Goal: Task Accomplishment & Management: Use online tool/utility

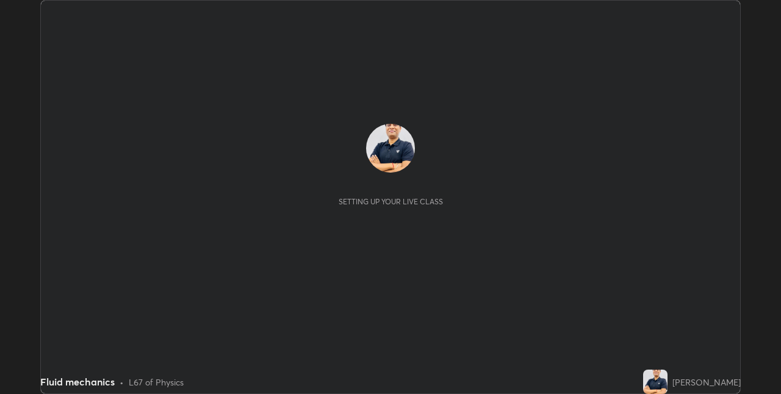
scroll to position [394, 781]
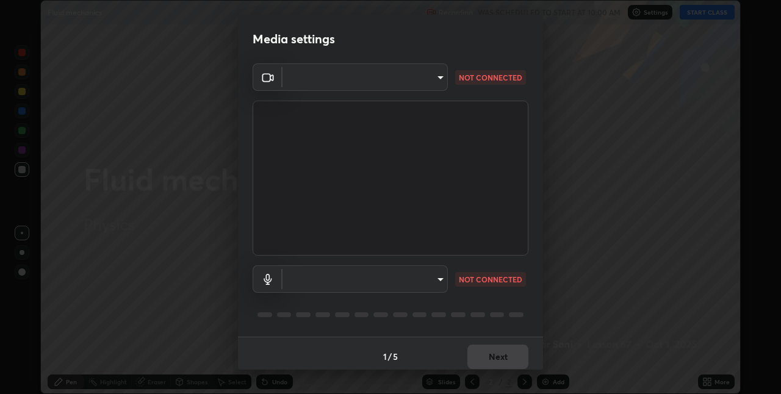
type input "17d47b9a8e6a43c8ebdd6aac700522dacaa6e58ec5f16407bca00d40e6ab781c"
type input "communications"
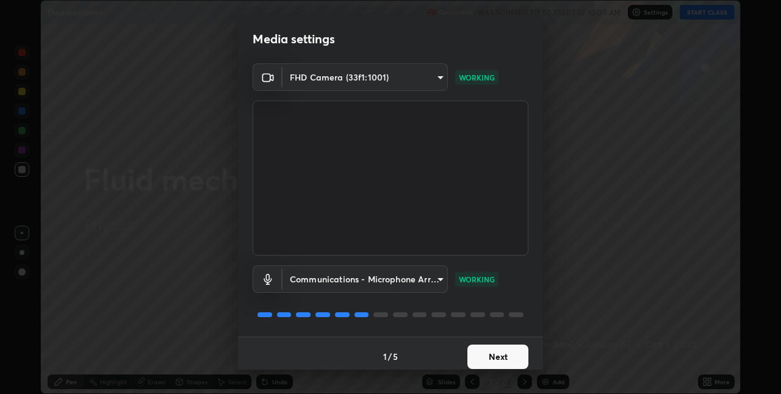
click at [511, 354] on button "Next" at bounding box center [498, 357] width 61 height 24
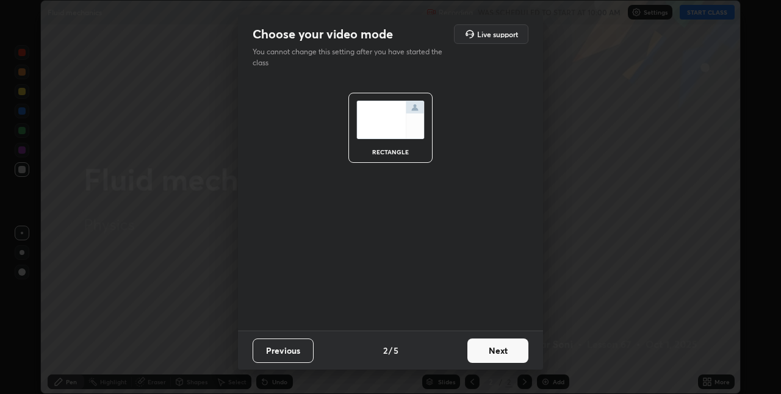
click at [518, 357] on button "Next" at bounding box center [498, 351] width 61 height 24
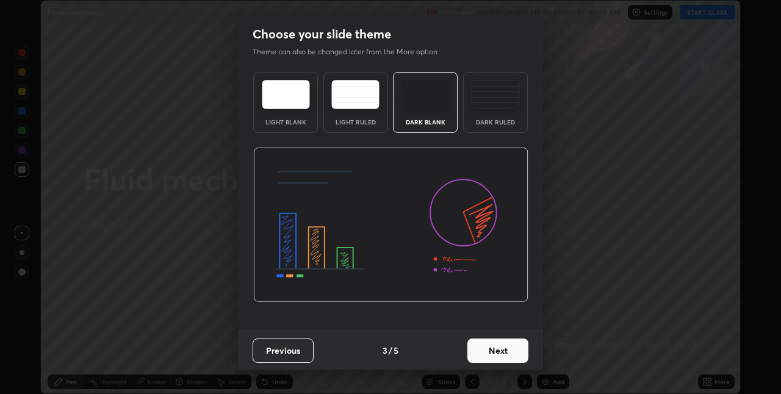
click at [510, 353] on button "Next" at bounding box center [498, 351] width 61 height 24
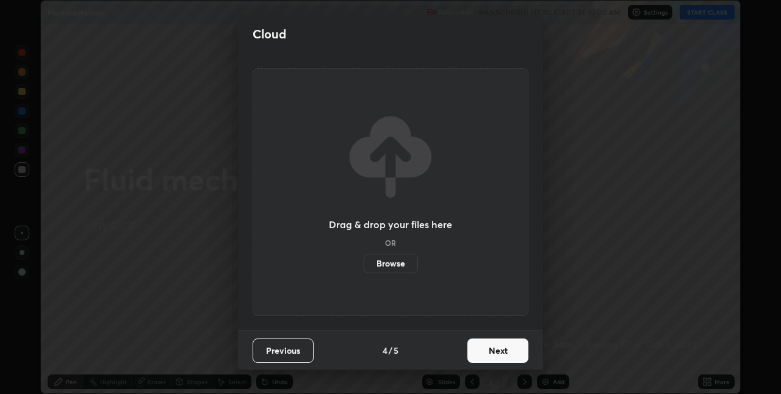
click at [508, 355] on button "Next" at bounding box center [498, 351] width 61 height 24
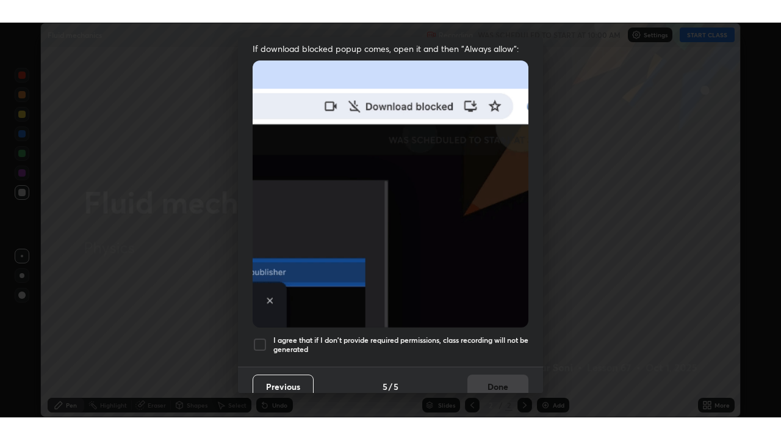
scroll to position [255, 0]
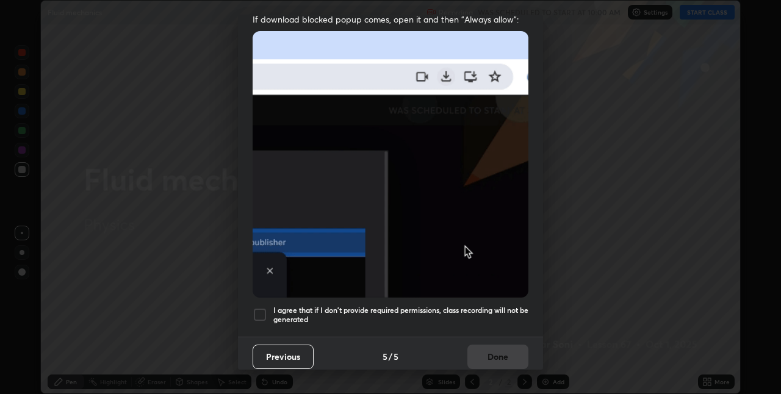
click at [266, 310] on div at bounding box center [260, 315] width 15 height 15
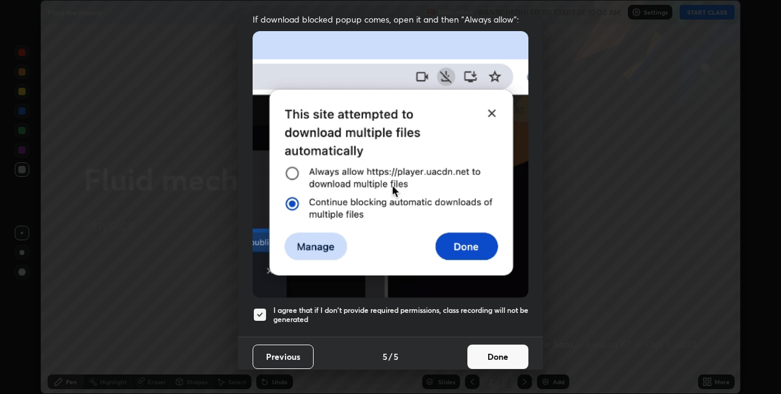
click at [487, 355] on button "Done" at bounding box center [498, 357] width 61 height 24
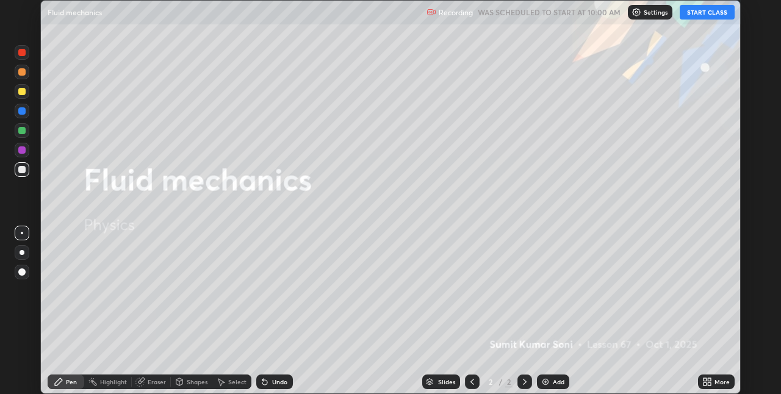
click at [694, 16] on button "START CLASS" at bounding box center [707, 12] width 55 height 15
click at [711, 384] on icon at bounding box center [709, 384] width 3 height 3
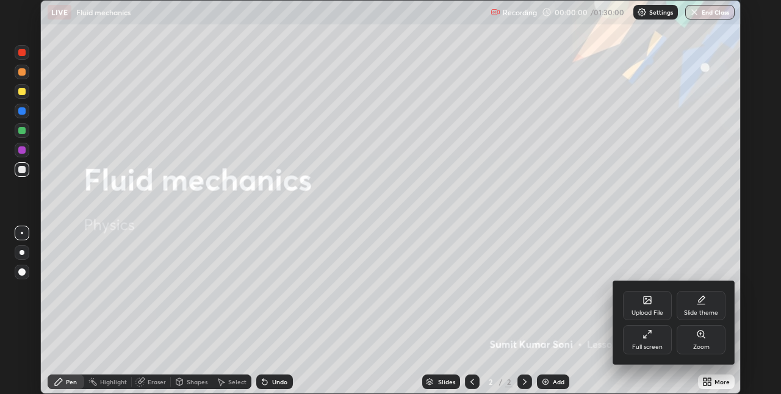
click at [631, 344] on div "Full screen" at bounding box center [647, 339] width 49 height 29
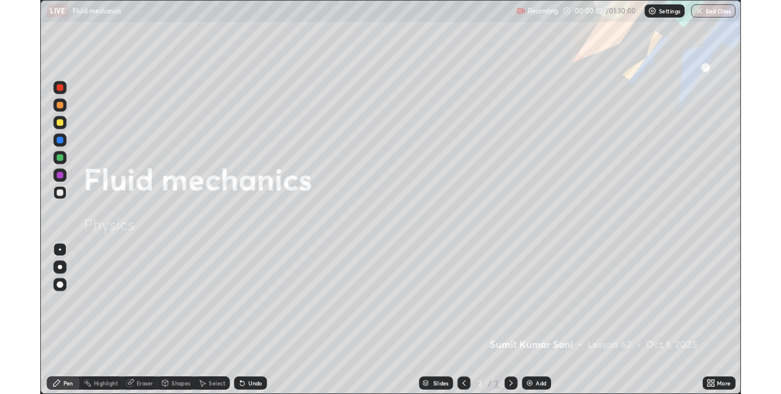
scroll to position [440, 781]
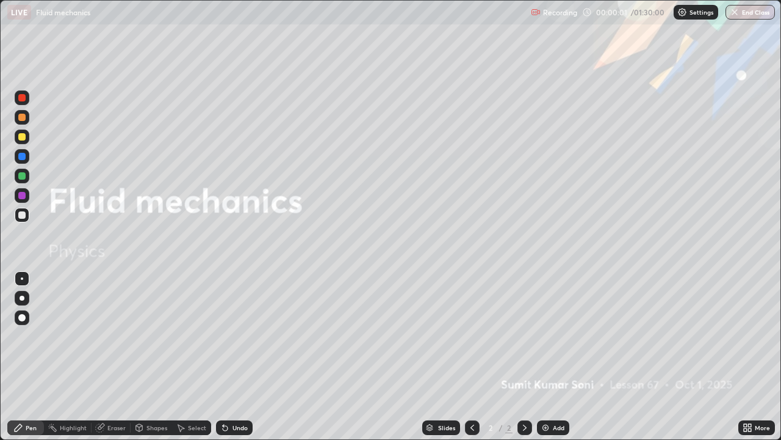
click at [547, 394] on img at bounding box center [546, 427] width 10 height 10
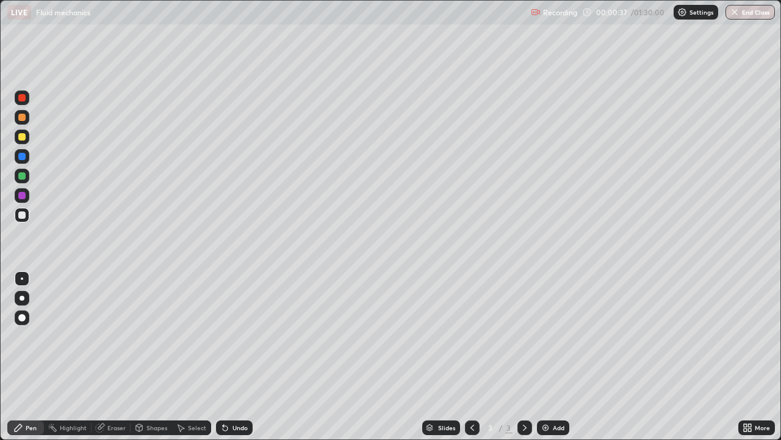
click at [24, 140] on div at bounding box center [21, 136] width 7 height 7
click at [22, 297] on div at bounding box center [22, 297] width 5 height 5
click at [21, 139] on div at bounding box center [21, 136] width 7 height 7
click at [24, 218] on div at bounding box center [22, 215] width 15 height 15
click at [150, 394] on div "Shapes" at bounding box center [157, 427] width 21 height 6
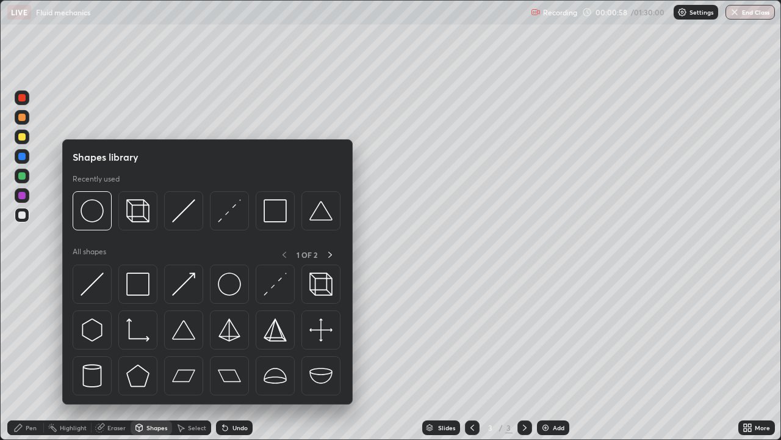
click at [115, 394] on div "Eraser" at bounding box center [116, 427] width 18 height 6
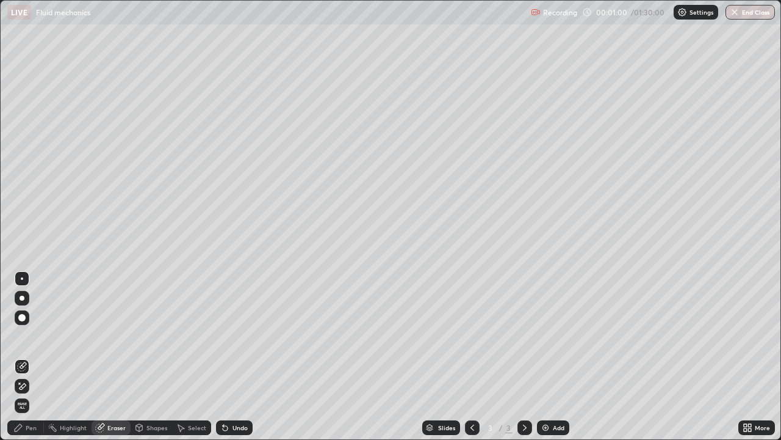
click at [27, 394] on div "Pen" at bounding box center [31, 427] width 11 height 6
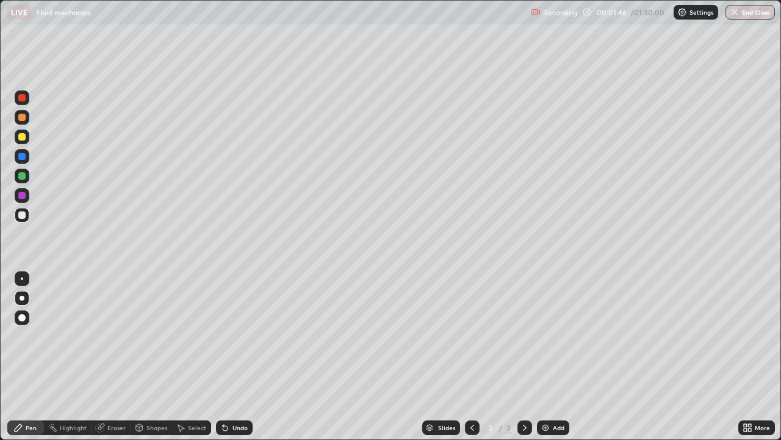
click at [23, 178] on div at bounding box center [21, 175] width 7 height 7
click at [25, 142] on div at bounding box center [22, 136] width 15 height 15
click at [22, 157] on div at bounding box center [21, 156] width 7 height 7
click at [25, 138] on div at bounding box center [21, 136] width 7 height 7
click at [20, 117] on div at bounding box center [21, 117] width 7 height 7
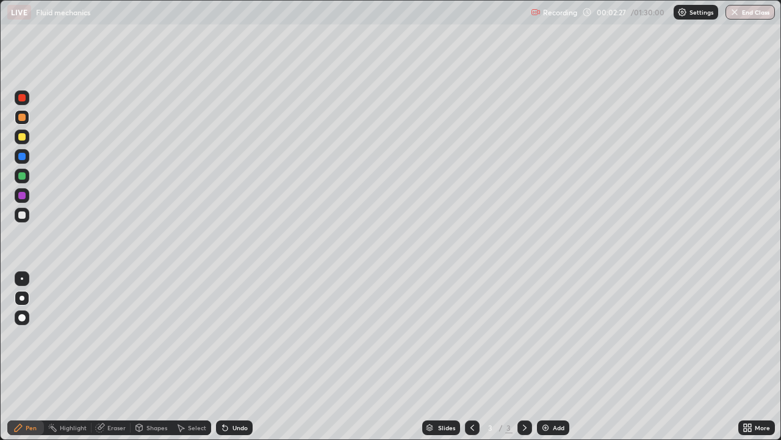
click at [186, 394] on div "Select" at bounding box center [191, 427] width 39 height 15
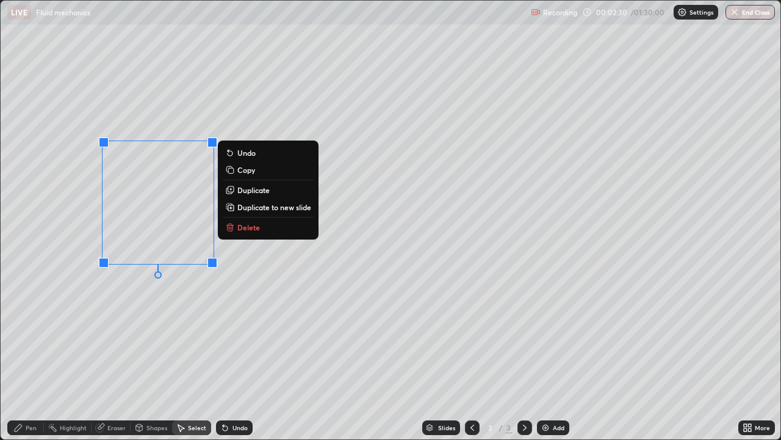
click at [255, 190] on p "Duplicate" at bounding box center [253, 190] width 32 height 10
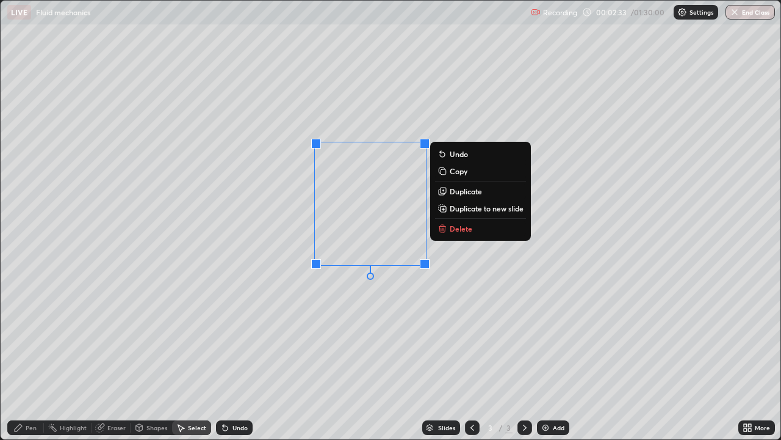
click at [303, 361] on div "0 ° Undo Copy Duplicate Duplicate to new slide Delete" at bounding box center [391, 220] width 780 height 438
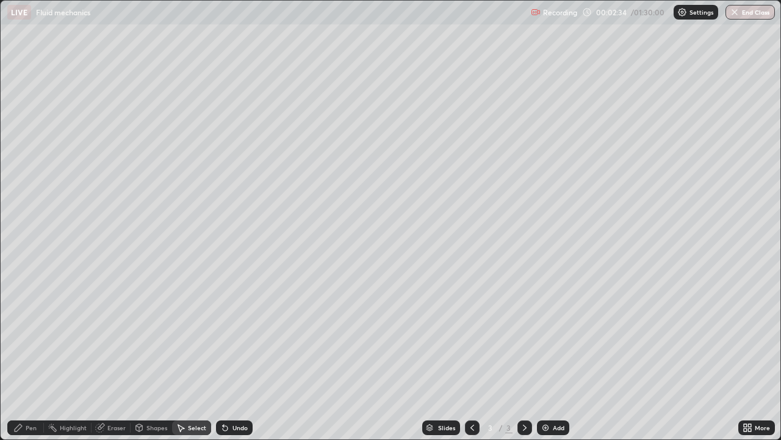
click at [114, 394] on div "Eraser" at bounding box center [116, 427] width 18 height 6
click at [18, 320] on div at bounding box center [22, 317] width 15 height 15
click at [22, 296] on div at bounding box center [22, 297] width 5 height 5
click at [29, 394] on div "Pen" at bounding box center [25, 427] width 37 height 15
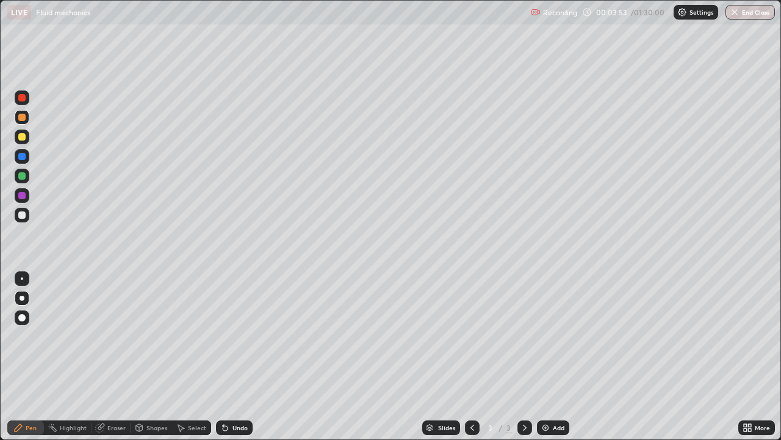
click at [21, 157] on div at bounding box center [21, 156] width 7 height 7
click at [24, 176] on div at bounding box center [21, 175] width 7 height 7
click at [238, 394] on div "Undo" at bounding box center [240, 427] width 15 height 6
click at [24, 159] on div at bounding box center [21, 156] width 7 height 7
click at [23, 100] on div at bounding box center [21, 97] width 7 height 7
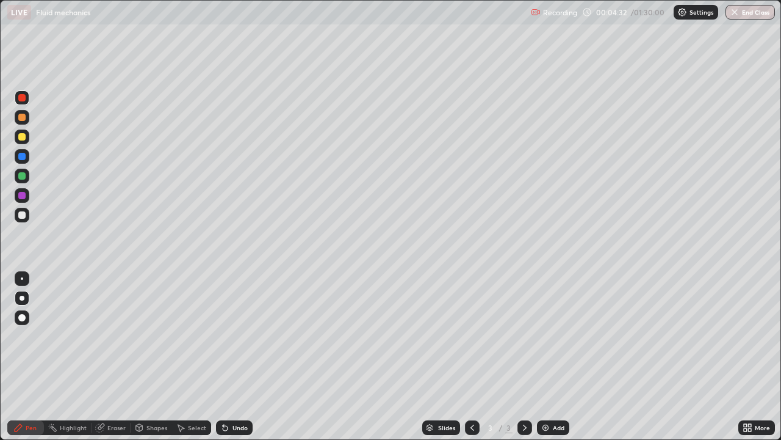
click at [240, 394] on div "Undo" at bounding box center [240, 427] width 15 height 6
click at [554, 394] on div "Add" at bounding box center [559, 427] width 12 height 6
click at [25, 139] on div at bounding box center [21, 136] width 7 height 7
click at [114, 394] on div "Eraser" at bounding box center [116, 427] width 18 height 6
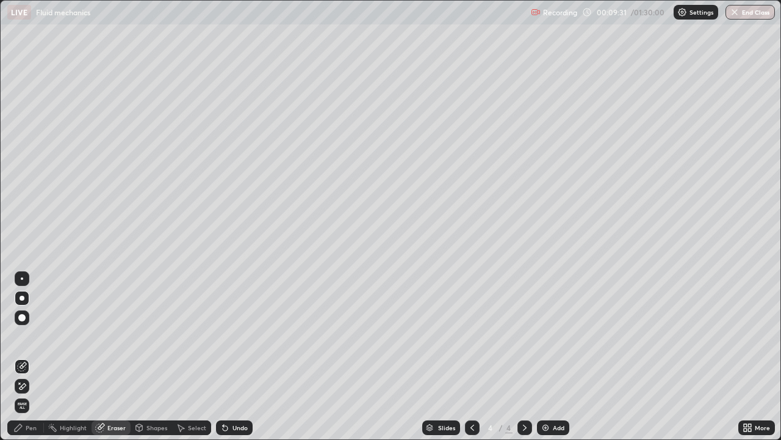
click at [37, 394] on div "Pen" at bounding box center [25, 427] width 37 height 15
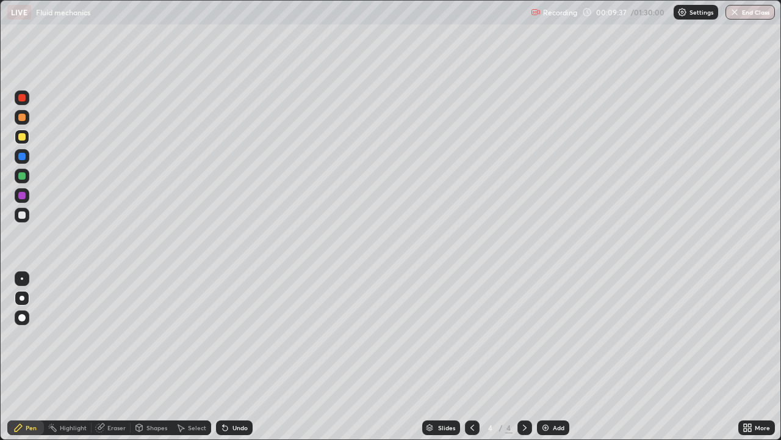
click at [23, 215] on div at bounding box center [21, 214] width 7 height 7
click at [21, 159] on div at bounding box center [21, 156] width 7 height 7
click at [23, 195] on div at bounding box center [21, 195] width 7 height 7
click at [197, 394] on div "Select" at bounding box center [197, 427] width 18 height 6
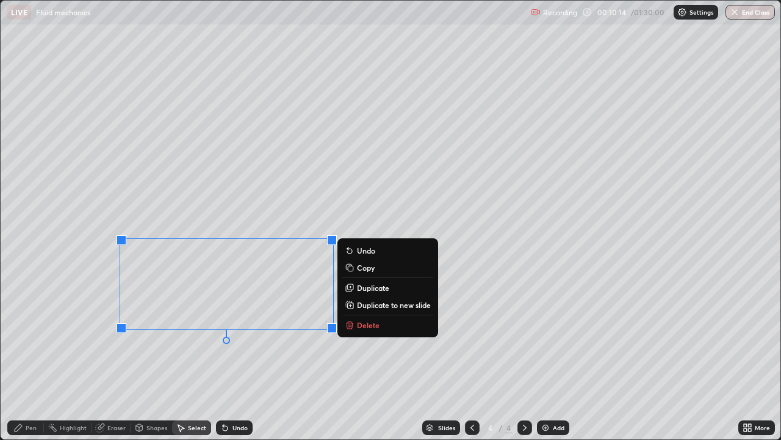
click at [367, 292] on p "Duplicate" at bounding box center [373, 288] width 32 height 10
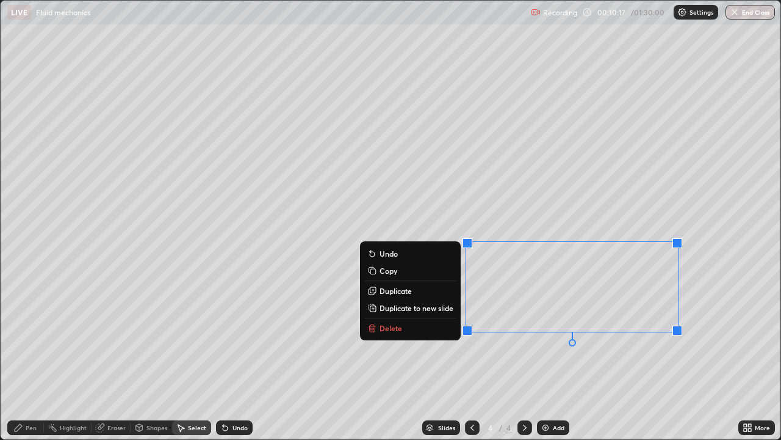
click at [29, 394] on div "Pen" at bounding box center [31, 427] width 11 height 6
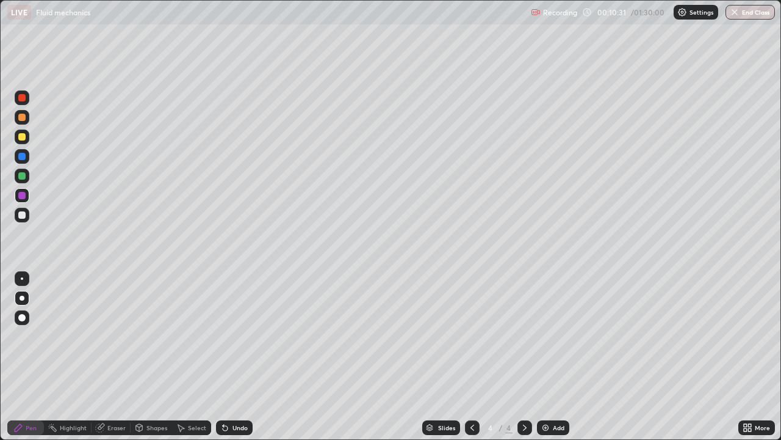
click at [22, 215] on div at bounding box center [21, 214] width 7 height 7
click at [27, 196] on div at bounding box center [22, 195] width 15 height 15
click at [248, 394] on div "Undo" at bounding box center [234, 427] width 37 height 15
click at [244, 394] on div "Undo" at bounding box center [234, 427] width 37 height 15
click at [246, 394] on div "Undo" at bounding box center [234, 427] width 37 height 15
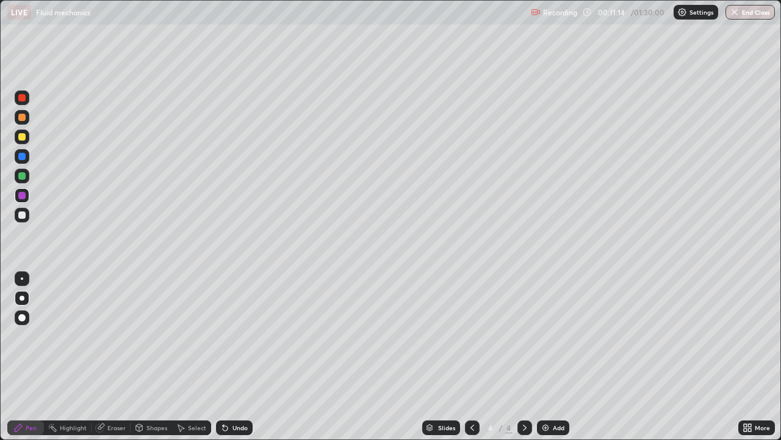
click at [120, 394] on div "Eraser" at bounding box center [116, 427] width 18 height 6
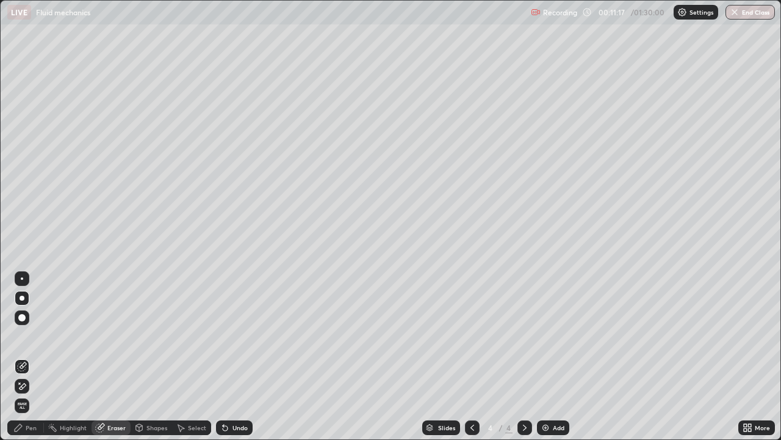
click at [27, 394] on div "Pen" at bounding box center [25, 427] width 37 height 15
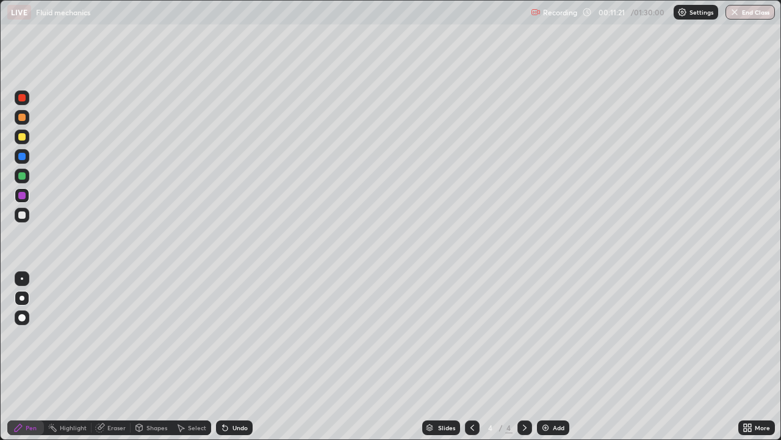
click at [27, 157] on div at bounding box center [22, 156] width 15 height 15
click at [551, 394] on div "Add" at bounding box center [553, 427] width 32 height 15
click at [22, 174] on div at bounding box center [21, 175] width 7 height 7
click at [21, 157] on div at bounding box center [21, 156] width 7 height 7
click at [26, 141] on div at bounding box center [22, 136] width 15 height 15
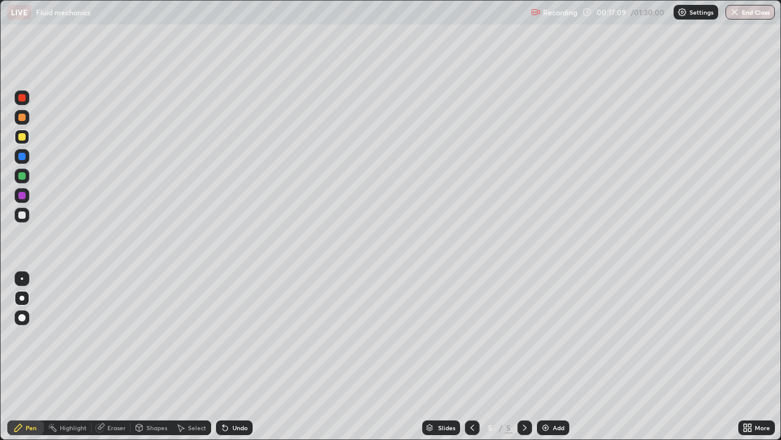
click at [21, 218] on div at bounding box center [21, 214] width 7 height 7
click at [21, 159] on div at bounding box center [21, 156] width 7 height 7
click at [23, 136] on div at bounding box center [21, 136] width 7 height 7
click at [23, 218] on div at bounding box center [21, 214] width 7 height 7
click at [23, 197] on div at bounding box center [21, 195] width 7 height 7
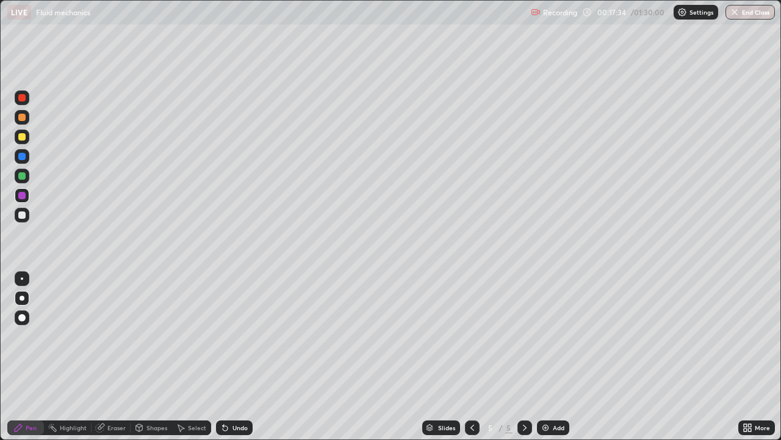
click at [23, 178] on div at bounding box center [21, 175] width 7 height 7
click at [22, 98] on div at bounding box center [21, 97] width 7 height 7
click at [22, 214] on div at bounding box center [21, 214] width 7 height 7
click at [24, 120] on div at bounding box center [22, 117] width 15 height 15
click at [15, 136] on div at bounding box center [22, 136] width 15 height 15
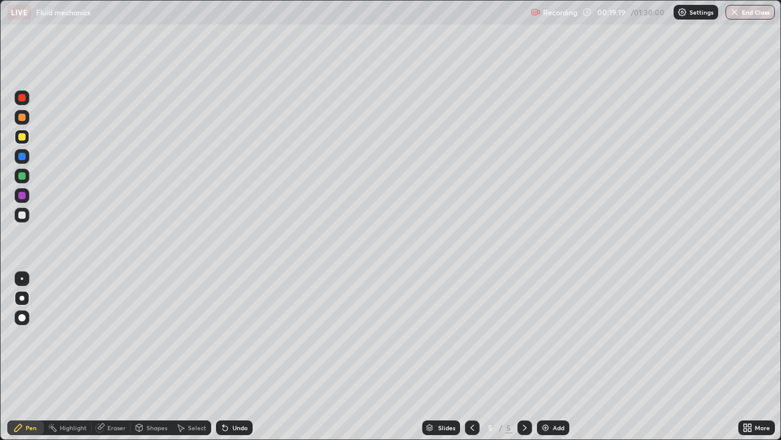
click at [239, 394] on div "Undo" at bounding box center [240, 427] width 15 height 6
click at [241, 394] on div "Undo" at bounding box center [240, 427] width 15 height 6
click at [240, 394] on div "Undo" at bounding box center [240, 427] width 15 height 6
click at [237, 394] on div "Undo" at bounding box center [240, 427] width 15 height 6
click at [23, 114] on div at bounding box center [21, 117] width 7 height 7
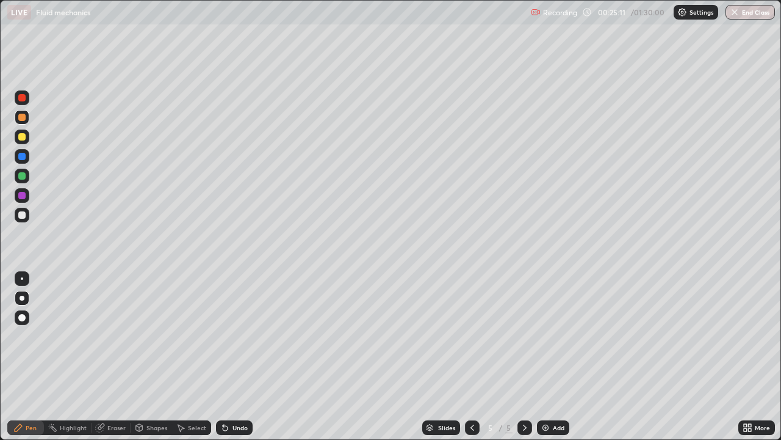
click at [745, 394] on icon at bounding box center [745, 425] width 3 height 3
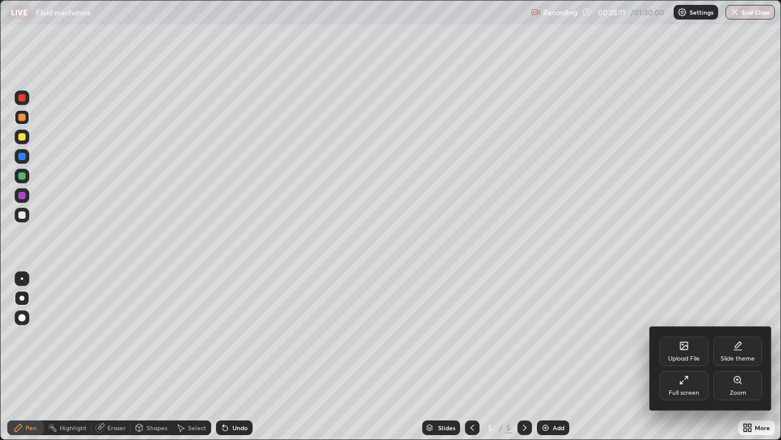
click at [682, 386] on div "Full screen" at bounding box center [684, 385] width 49 height 29
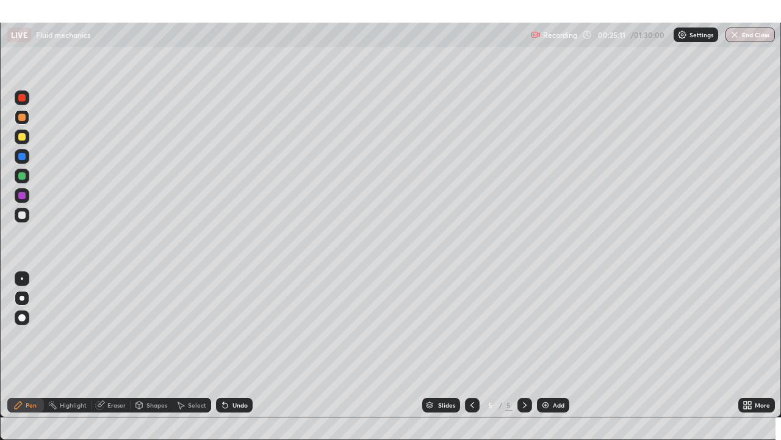
scroll to position [60650, 60263]
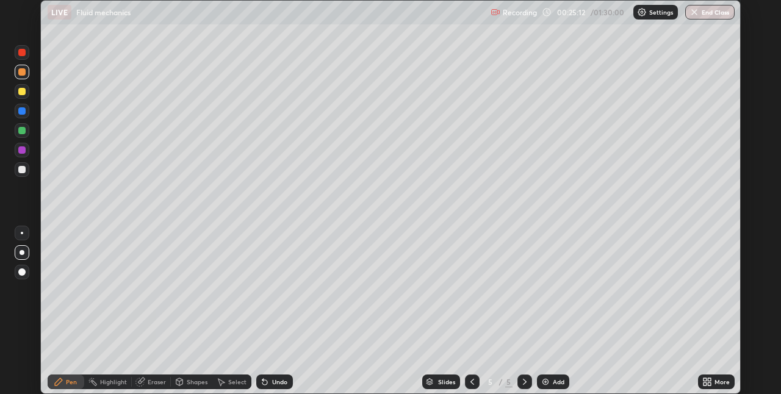
click at [711, 385] on icon at bounding box center [709, 384] width 3 height 3
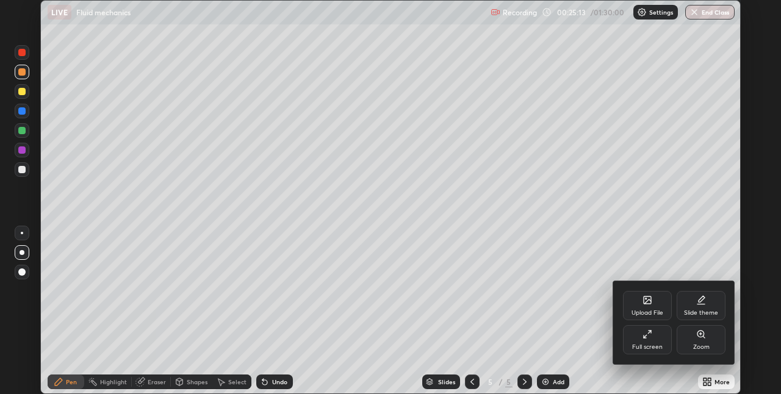
click at [645, 339] on div "Full screen" at bounding box center [647, 339] width 49 height 29
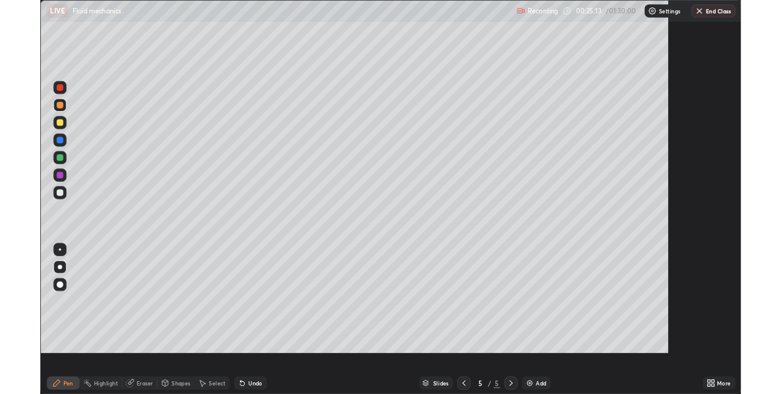
scroll to position [440, 781]
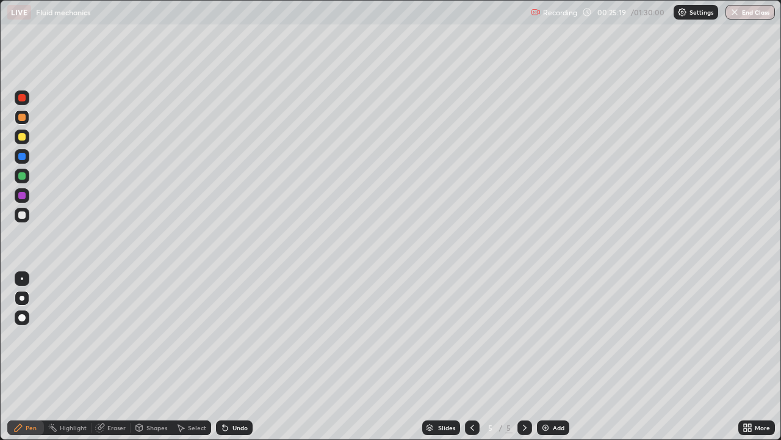
click at [27, 213] on div at bounding box center [22, 215] width 15 height 15
click at [25, 177] on div at bounding box center [21, 175] width 7 height 7
click at [25, 195] on div at bounding box center [21, 195] width 7 height 7
click at [25, 156] on div at bounding box center [21, 156] width 7 height 7
click at [23, 137] on div at bounding box center [21, 136] width 7 height 7
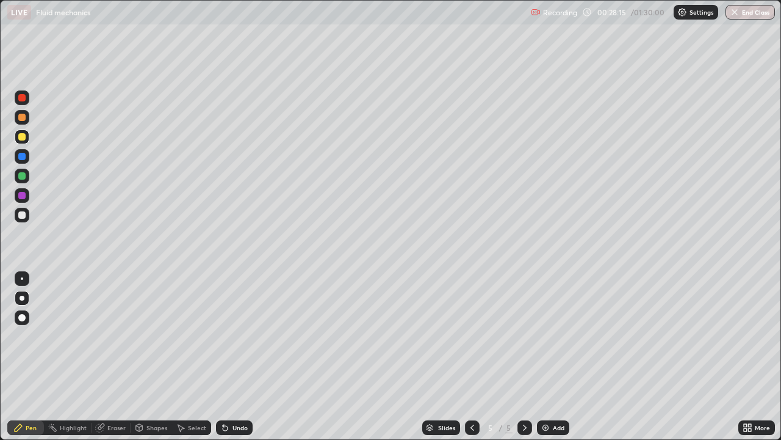
click at [23, 195] on div at bounding box center [21, 195] width 7 height 7
click at [23, 98] on div at bounding box center [21, 97] width 7 height 7
click at [285, 394] on div "Slides 5 / 5 Add" at bounding box center [496, 427] width 486 height 24
click at [112, 394] on div "Eraser" at bounding box center [116, 427] width 18 height 6
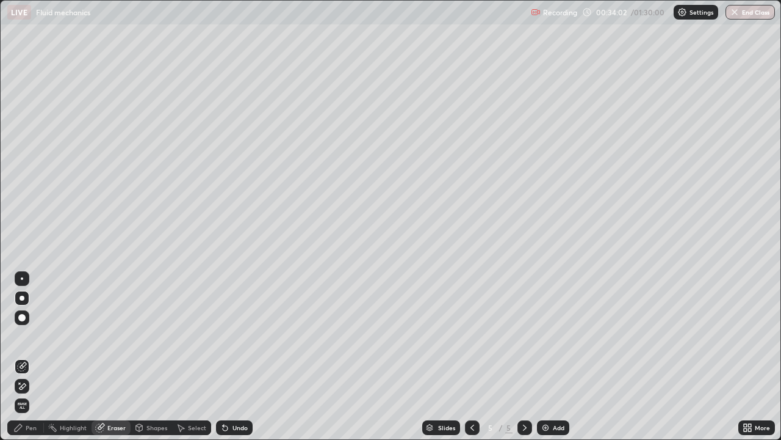
click at [31, 394] on div "Pen" at bounding box center [31, 427] width 11 height 6
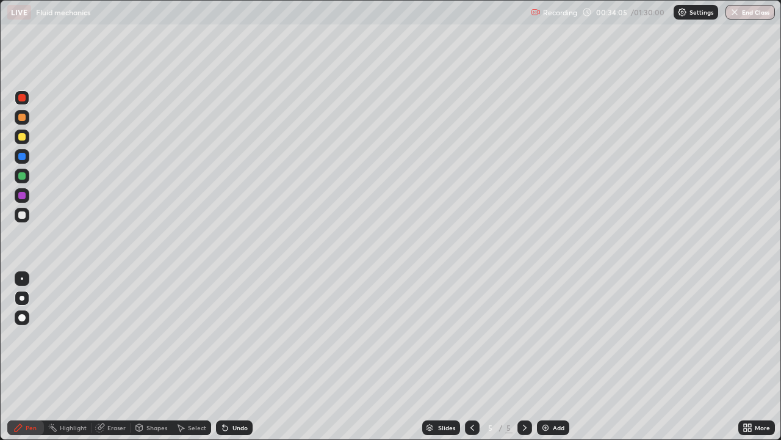
click at [239, 394] on div "Undo" at bounding box center [240, 427] width 15 height 6
click at [120, 394] on div "Eraser" at bounding box center [111, 427] width 39 height 15
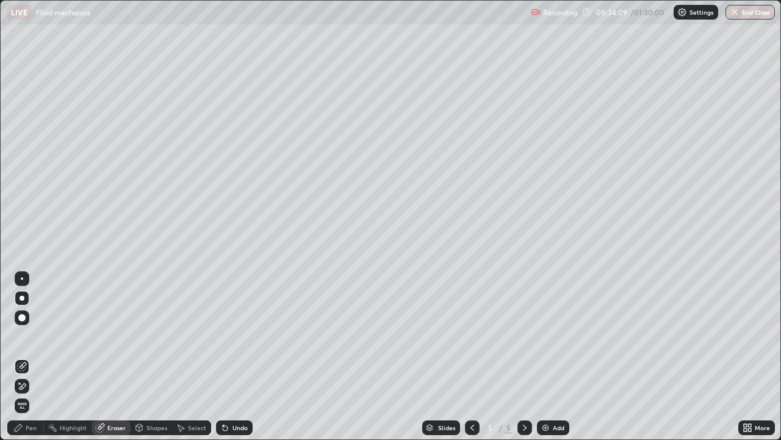
click at [34, 394] on div "Pen" at bounding box center [31, 427] width 11 height 6
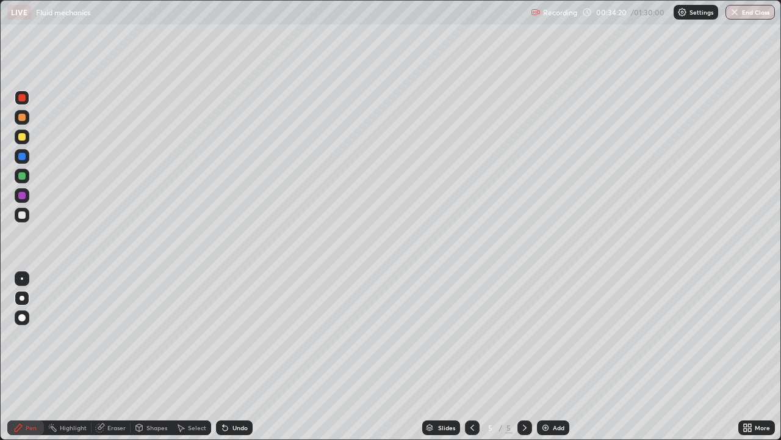
click at [108, 394] on div "Eraser" at bounding box center [116, 427] width 18 height 6
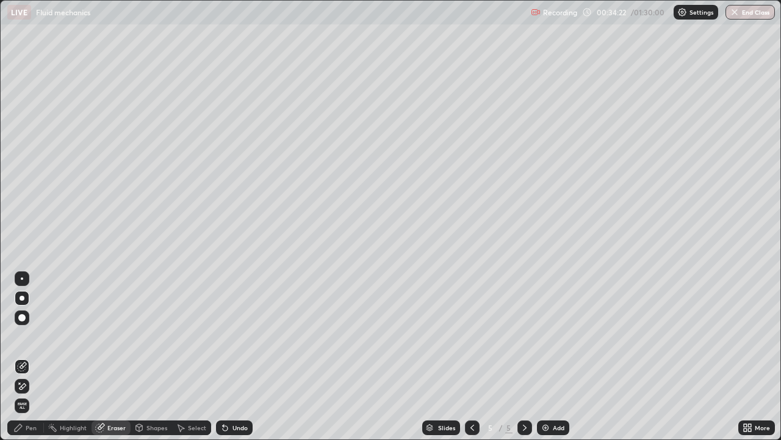
click at [43, 394] on div "Pen" at bounding box center [25, 427] width 37 height 15
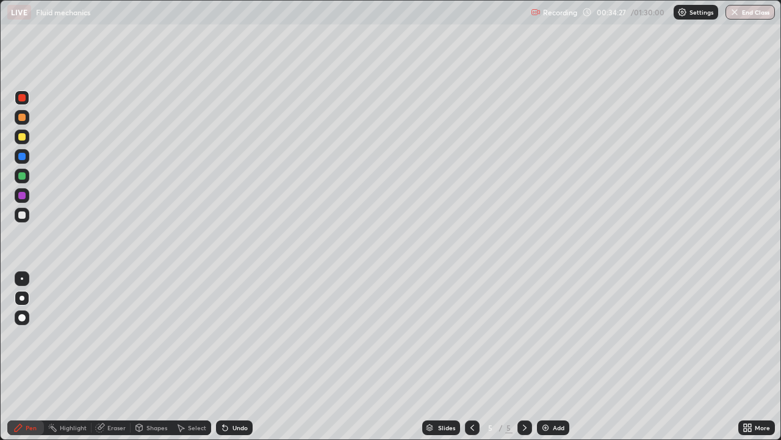
click at [119, 394] on div "Eraser" at bounding box center [116, 427] width 18 height 6
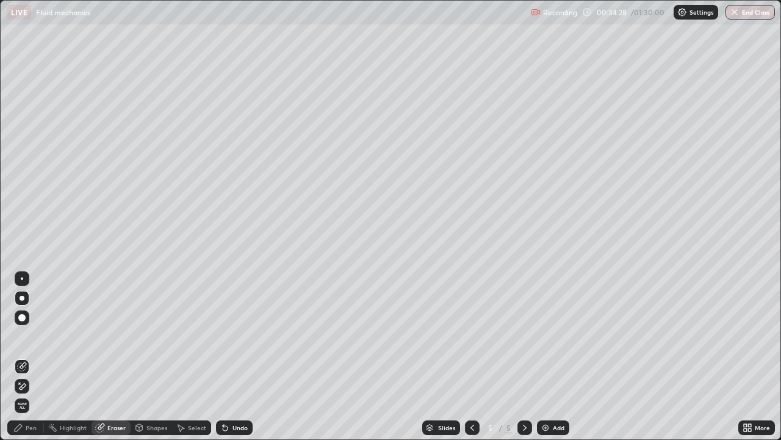
click at [22, 394] on icon at bounding box center [18, 427] width 10 height 10
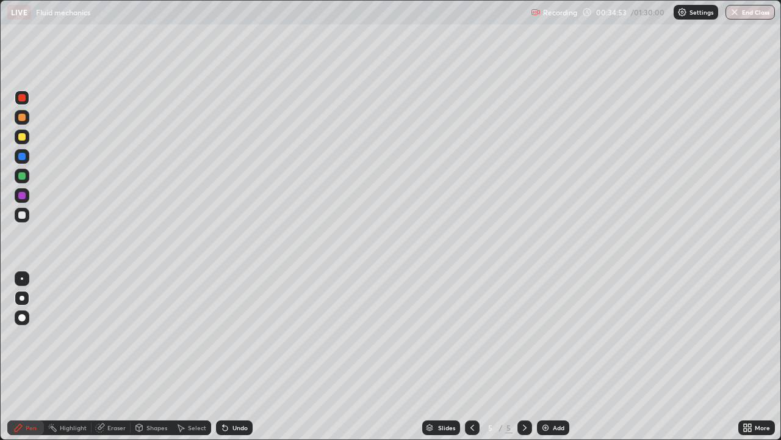
click at [17, 176] on div at bounding box center [22, 175] width 15 height 15
click at [113, 394] on div "Eraser" at bounding box center [116, 427] width 18 height 6
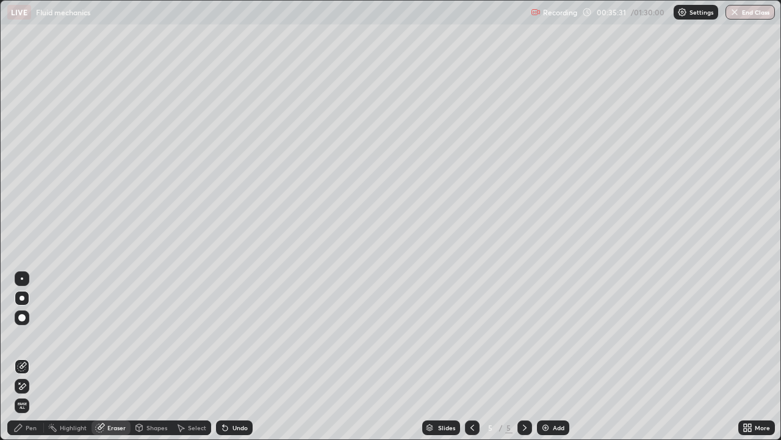
click at [26, 394] on div "Pen" at bounding box center [31, 427] width 11 height 6
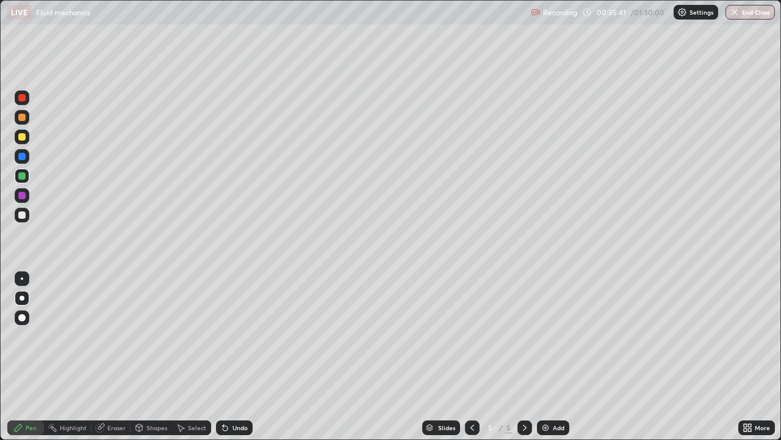
click at [23, 154] on div at bounding box center [21, 156] width 7 height 7
click at [21, 136] on div at bounding box center [21, 136] width 7 height 7
click at [24, 96] on div at bounding box center [21, 97] width 7 height 7
click at [559, 394] on div "Add" at bounding box center [559, 427] width 12 height 6
click at [24, 136] on div at bounding box center [21, 136] width 7 height 7
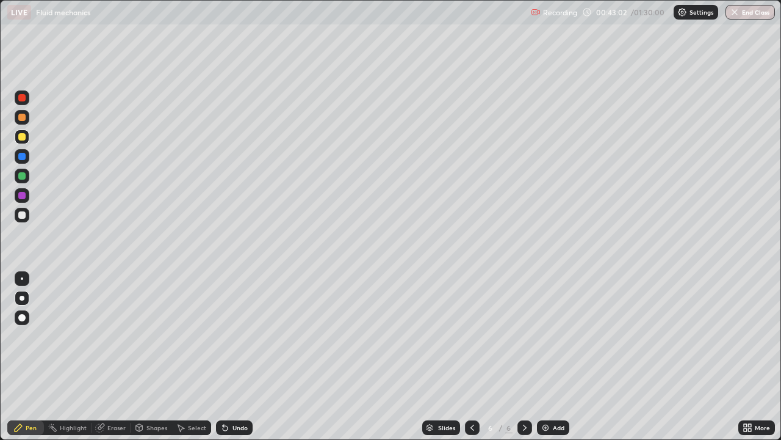
click at [23, 157] on div at bounding box center [21, 156] width 7 height 7
click at [23, 137] on div at bounding box center [21, 136] width 7 height 7
click at [27, 217] on div at bounding box center [22, 215] width 15 height 15
click at [0, 394] on div "Pen Highlight Eraser Shapes Select Undo Slides 6 / 6 Add More" at bounding box center [390, 427] width 781 height 24
click at [24, 156] on div at bounding box center [21, 156] width 7 height 7
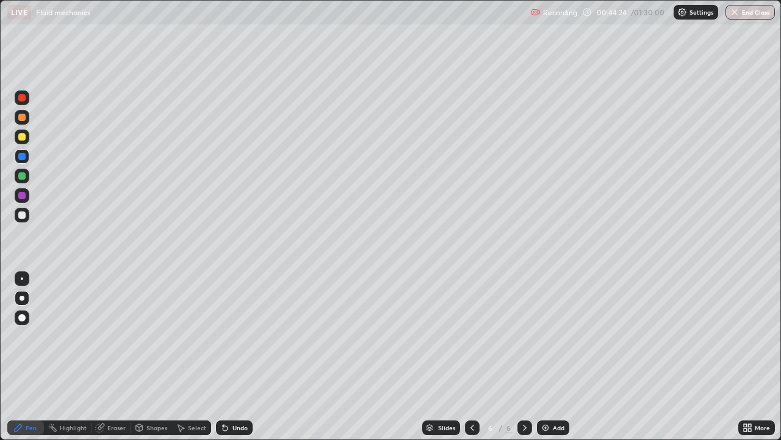
click at [23, 214] on div at bounding box center [21, 214] width 7 height 7
click at [19, 95] on div at bounding box center [21, 97] width 7 height 7
click at [23, 118] on div at bounding box center [21, 117] width 7 height 7
click at [238, 394] on div "Undo" at bounding box center [240, 427] width 15 height 6
click at [245, 394] on div "Undo" at bounding box center [234, 427] width 37 height 15
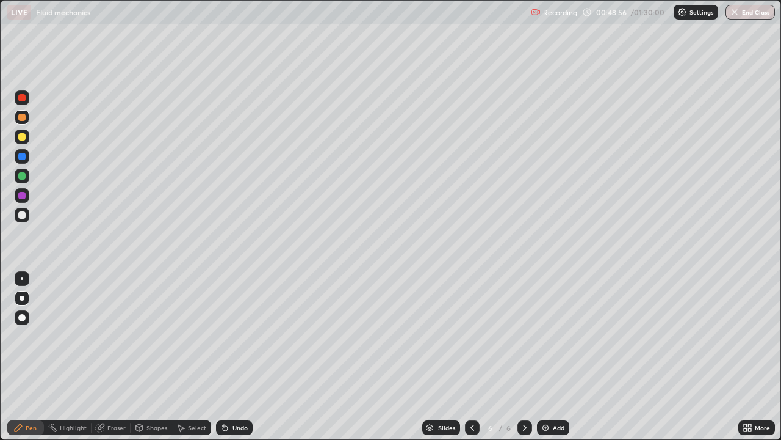
click at [21, 136] on div at bounding box center [21, 136] width 7 height 7
click at [557, 394] on div "Add" at bounding box center [559, 427] width 12 height 6
click at [23, 216] on div at bounding box center [21, 214] width 7 height 7
click at [22, 159] on div at bounding box center [21, 156] width 7 height 7
click at [24, 179] on div at bounding box center [22, 175] width 15 height 15
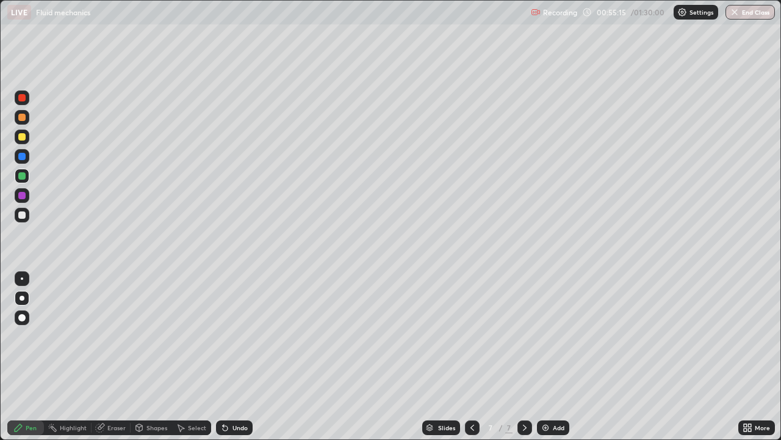
click at [115, 394] on div "Eraser" at bounding box center [116, 427] width 18 height 6
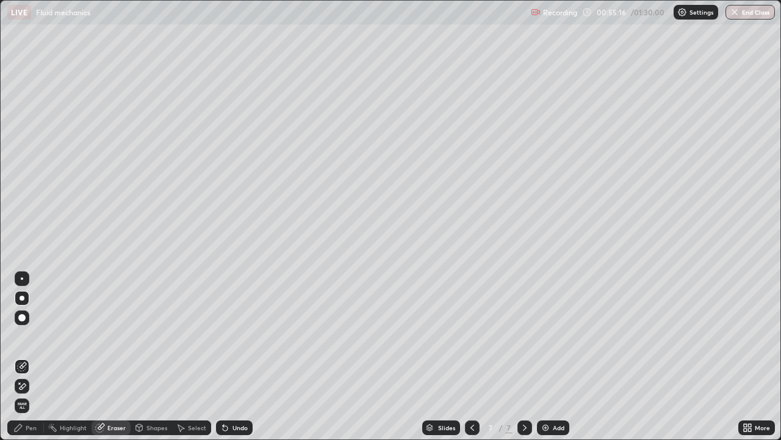
click at [34, 394] on div "Pen" at bounding box center [31, 427] width 11 height 6
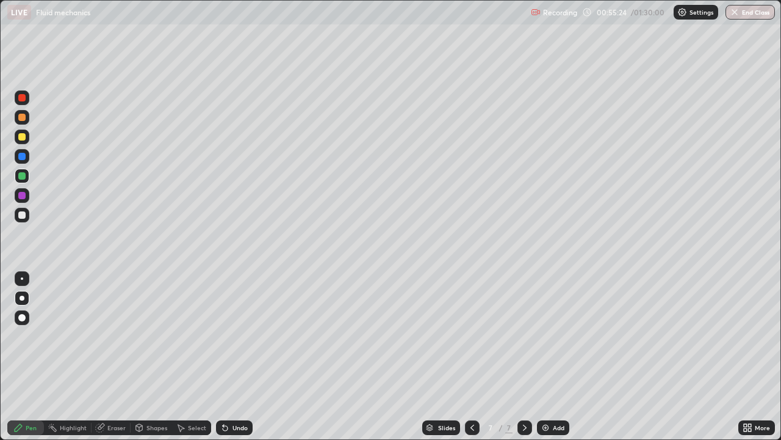
click at [23, 156] on div at bounding box center [21, 156] width 7 height 7
click at [237, 394] on div "Undo" at bounding box center [240, 427] width 15 height 6
click at [239, 394] on div "Undo" at bounding box center [240, 427] width 15 height 6
click at [24, 141] on div at bounding box center [22, 136] width 15 height 15
click at [230, 394] on div "Undo" at bounding box center [234, 427] width 37 height 15
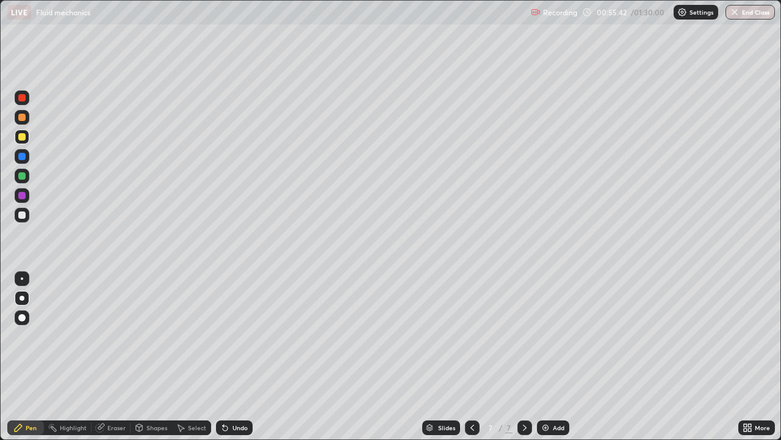
click at [23, 157] on div at bounding box center [21, 156] width 7 height 7
click at [24, 217] on div at bounding box center [21, 214] width 7 height 7
click at [23, 157] on div at bounding box center [21, 156] width 7 height 7
click at [23, 132] on div at bounding box center [22, 136] width 15 height 15
click at [20, 156] on div at bounding box center [21, 156] width 7 height 7
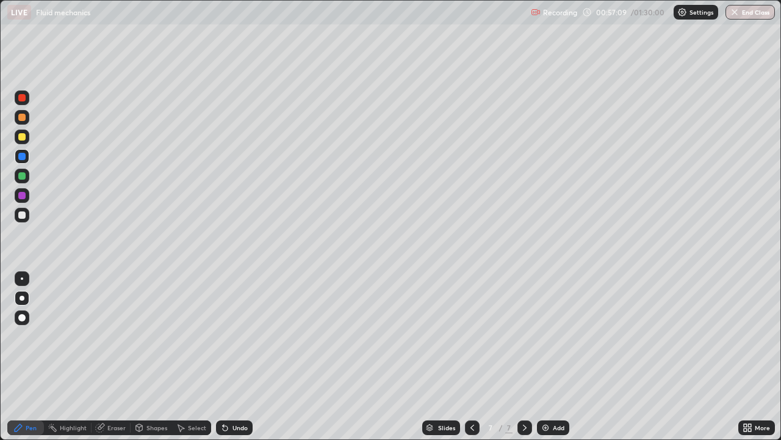
click at [19, 195] on div at bounding box center [21, 195] width 7 height 7
click at [24, 100] on div at bounding box center [21, 97] width 7 height 7
click at [25, 177] on div at bounding box center [21, 175] width 7 height 7
click at [27, 139] on div at bounding box center [22, 136] width 15 height 15
click at [23, 96] on div at bounding box center [21, 97] width 7 height 7
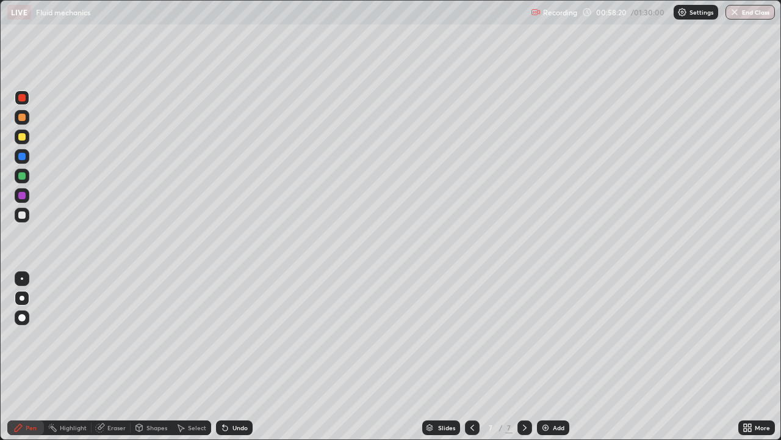
click at [25, 211] on div at bounding box center [22, 215] width 15 height 15
click at [553, 394] on div "Add" at bounding box center [553, 427] width 32 height 15
click at [23, 176] on div at bounding box center [21, 175] width 7 height 7
click at [22, 158] on div at bounding box center [21, 156] width 7 height 7
click at [236, 394] on div "Undo" at bounding box center [240, 427] width 15 height 6
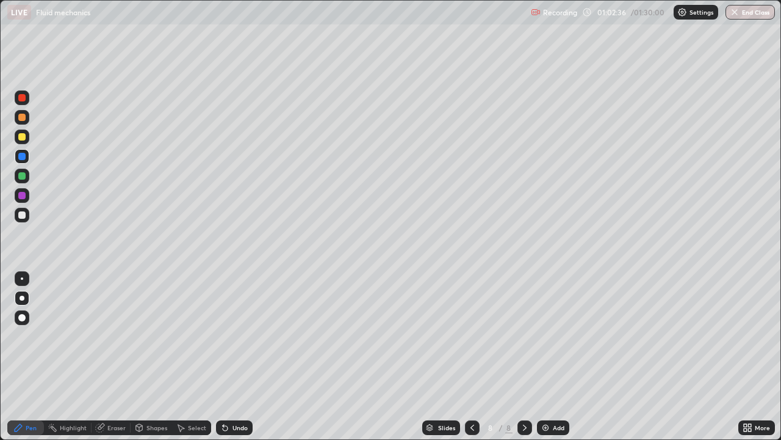
click at [21, 137] on div at bounding box center [21, 136] width 7 height 7
click at [21, 214] on div at bounding box center [21, 214] width 7 height 7
click at [471, 394] on icon at bounding box center [473, 427] width 10 height 10
click at [23, 100] on div at bounding box center [21, 97] width 7 height 7
click at [240, 394] on div "Undo" at bounding box center [240, 427] width 15 height 6
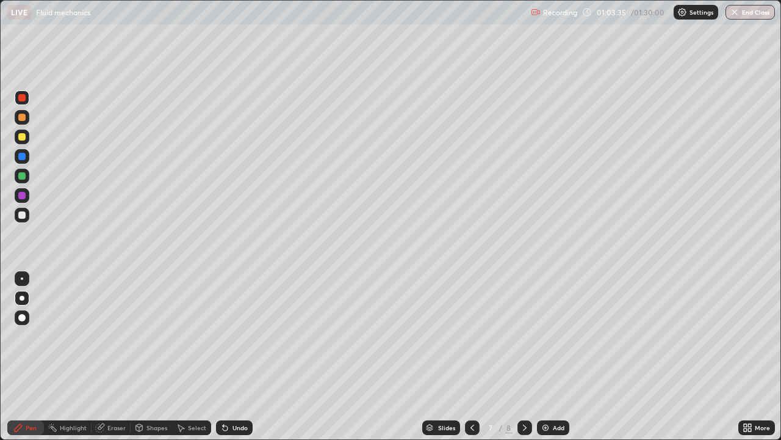
click at [234, 394] on div "Undo" at bounding box center [240, 427] width 15 height 6
click at [233, 394] on div "Undo" at bounding box center [234, 427] width 37 height 15
click at [230, 394] on div "Undo" at bounding box center [234, 427] width 37 height 15
click at [227, 394] on div "Undo" at bounding box center [234, 427] width 37 height 15
click at [224, 394] on div "Undo" at bounding box center [234, 427] width 37 height 15
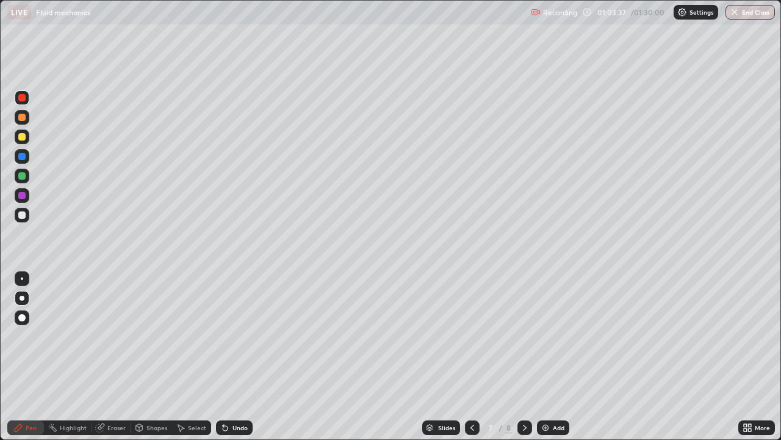
click at [223, 394] on div "Undo" at bounding box center [234, 427] width 37 height 15
click at [235, 394] on div "Undo" at bounding box center [234, 427] width 37 height 15
click at [236, 394] on div "Undo" at bounding box center [234, 427] width 37 height 15
click at [230, 394] on div "Undo" at bounding box center [234, 427] width 37 height 15
click at [226, 394] on div "Undo" at bounding box center [234, 427] width 37 height 15
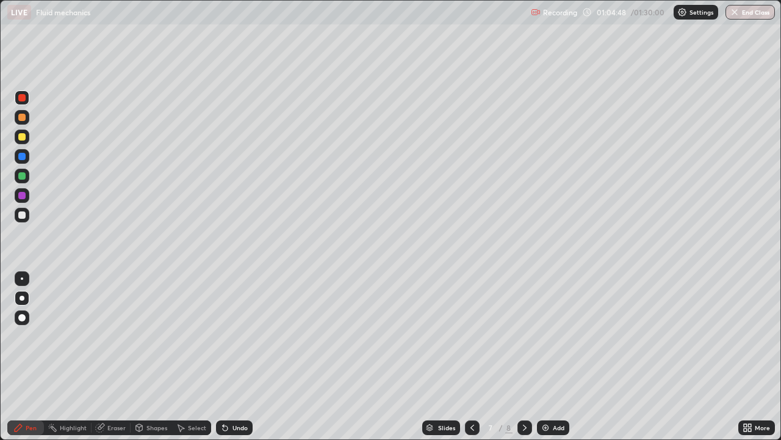
click at [524, 394] on icon at bounding box center [525, 427] width 4 height 6
click at [229, 394] on div "Undo" at bounding box center [234, 427] width 37 height 15
click at [233, 394] on div "Undo" at bounding box center [240, 427] width 15 height 6
click at [16, 178] on div at bounding box center [22, 175] width 15 height 15
click at [233, 394] on div "Undo" at bounding box center [240, 427] width 15 height 6
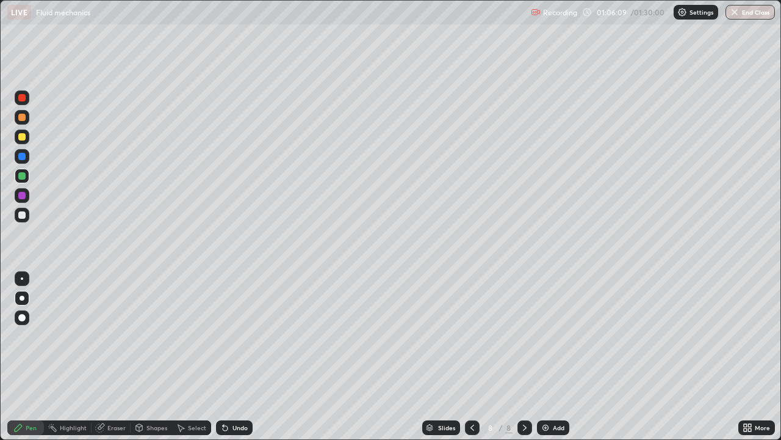
click at [23, 140] on div at bounding box center [21, 136] width 7 height 7
click at [23, 156] on div at bounding box center [21, 156] width 7 height 7
click at [23, 197] on div at bounding box center [21, 195] width 7 height 7
click at [27, 217] on div at bounding box center [22, 215] width 15 height 15
click at [245, 394] on div "Undo" at bounding box center [240, 427] width 15 height 6
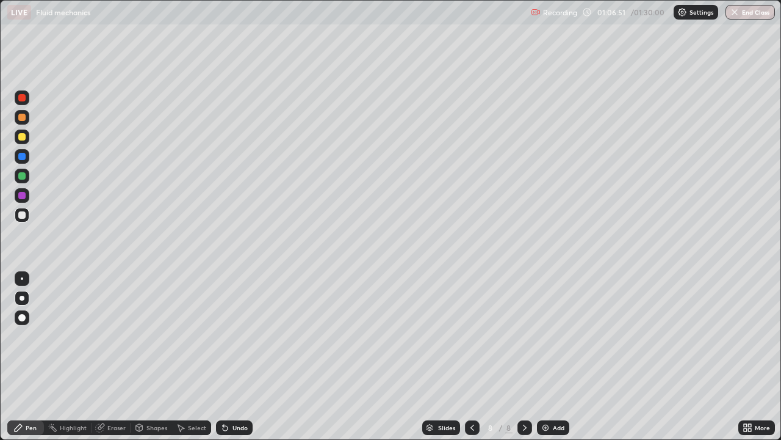
click at [21, 176] on div at bounding box center [21, 175] width 7 height 7
click at [21, 195] on div at bounding box center [21, 195] width 7 height 7
click at [23, 217] on div at bounding box center [21, 214] width 7 height 7
click at [744, 10] on button "End Class" at bounding box center [750, 12] width 49 height 15
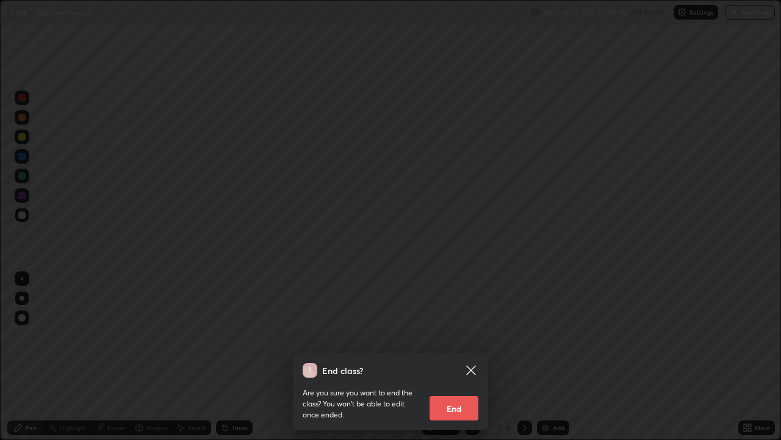
click at [454, 394] on button "End" at bounding box center [454, 408] width 49 height 24
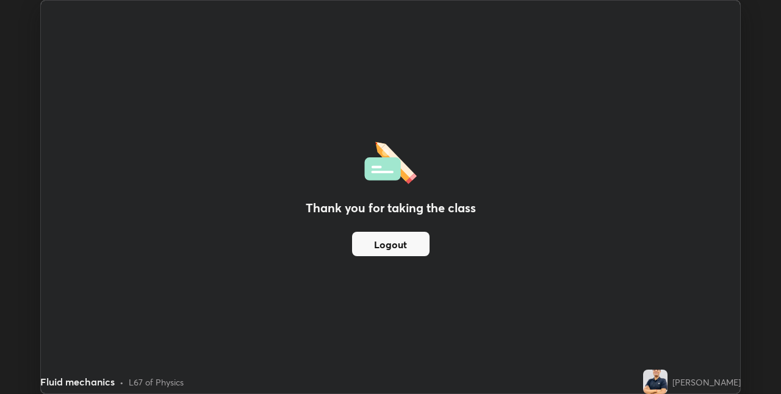
scroll to position [60650, 60263]
click at [766, 1] on div "Thank you for taking the class Logout Setting up your live class" at bounding box center [390, 197] width 781 height 394
